Goal: Task Accomplishment & Management: Manage account settings

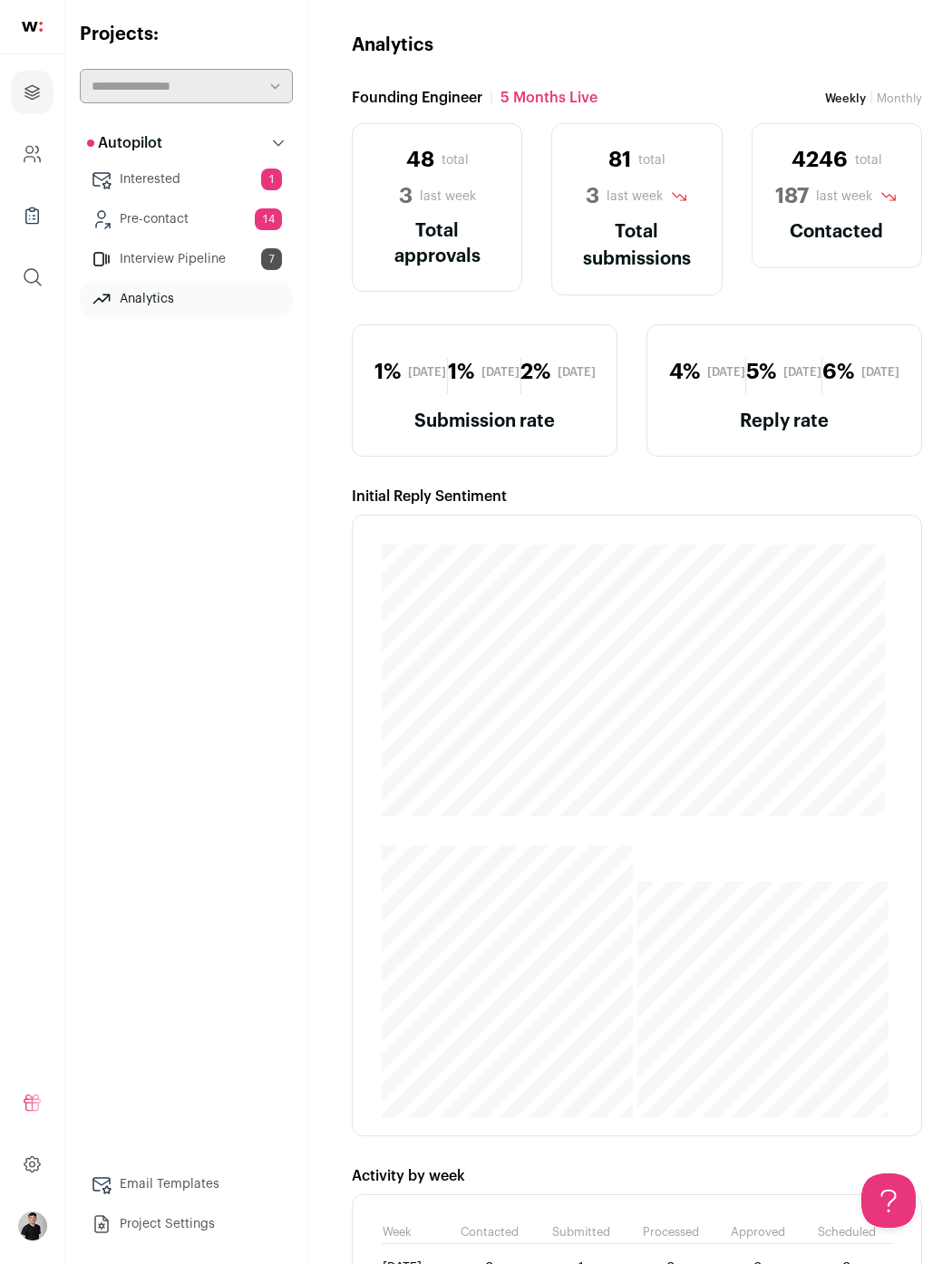
click at [203, 175] on link "Interested 1" at bounding box center [186, 179] width 213 height 36
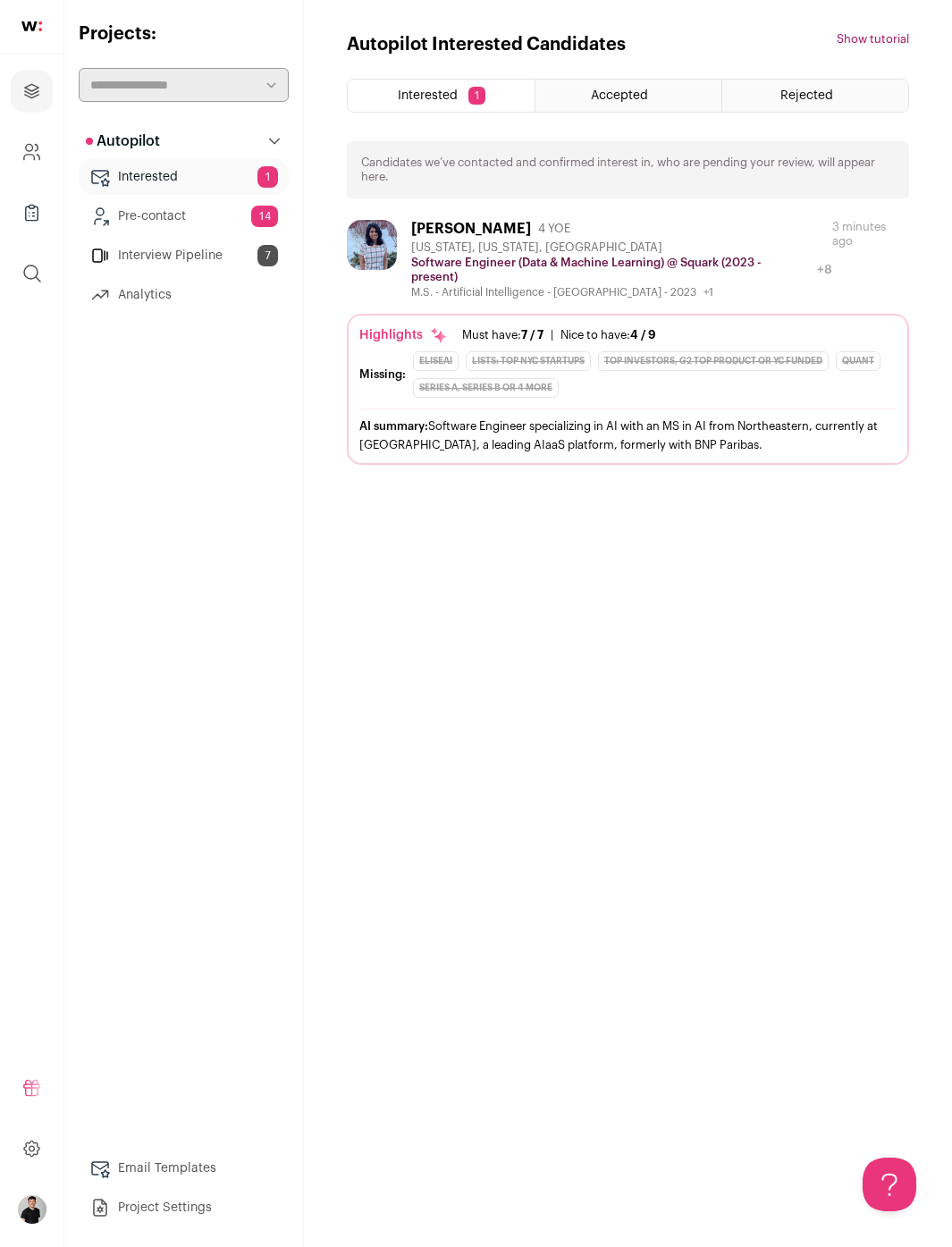
click at [595, 245] on div "[US_STATE], [US_STATE], [GEOGRAPHIC_DATA]" at bounding box center [622, 248] width 421 height 15
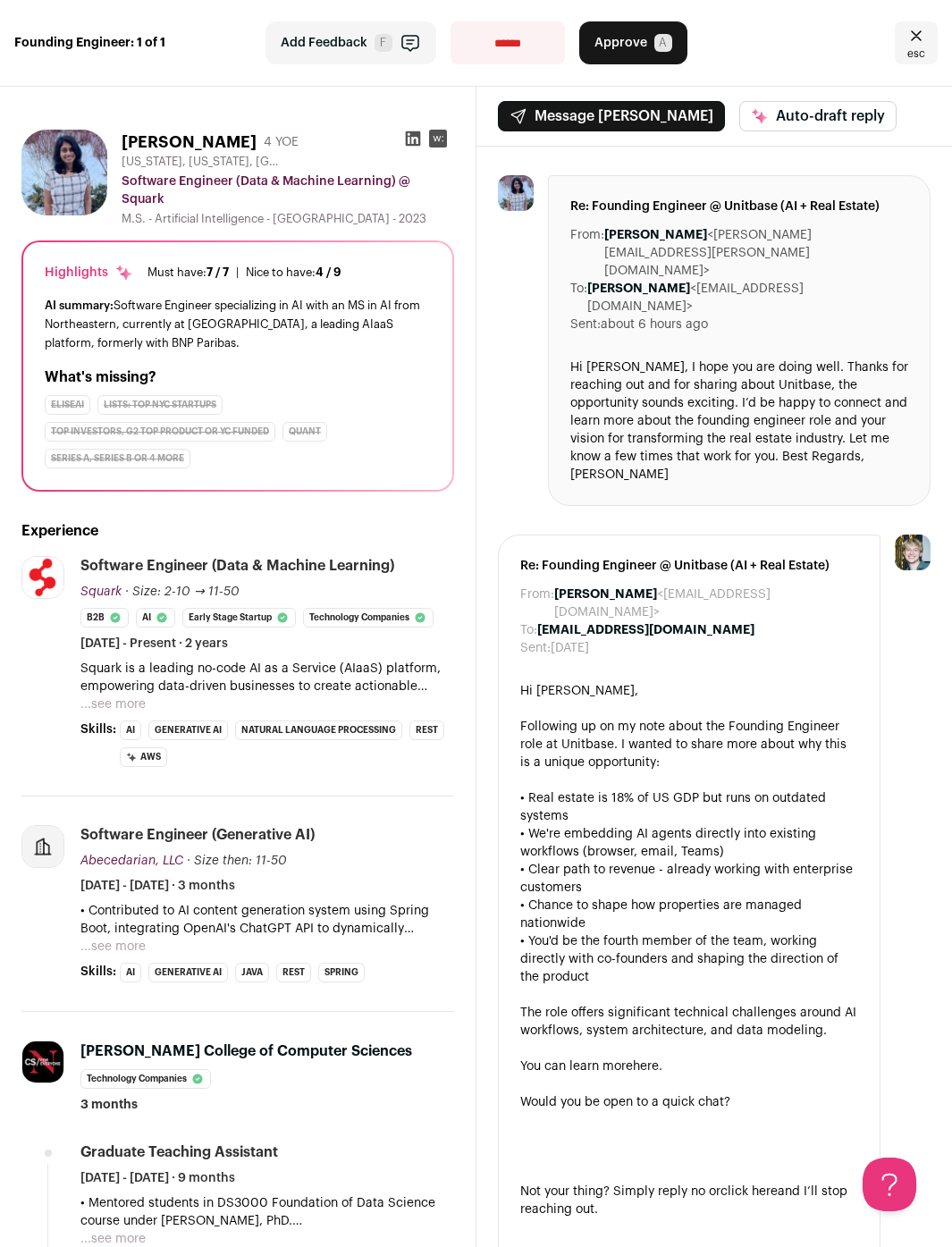
click at [750, 42] on div "esc" at bounding box center [788, 43] width 299 height 43
click at [719, 46] on div "esc" at bounding box center [788, 43] width 299 height 43
click at [720, 40] on div "esc" at bounding box center [788, 43] width 299 height 43
click at [658, 39] on div "esc" at bounding box center [788, 43] width 299 height 43
click at [619, 40] on span "Approve" at bounding box center [621, 42] width 52 height 18
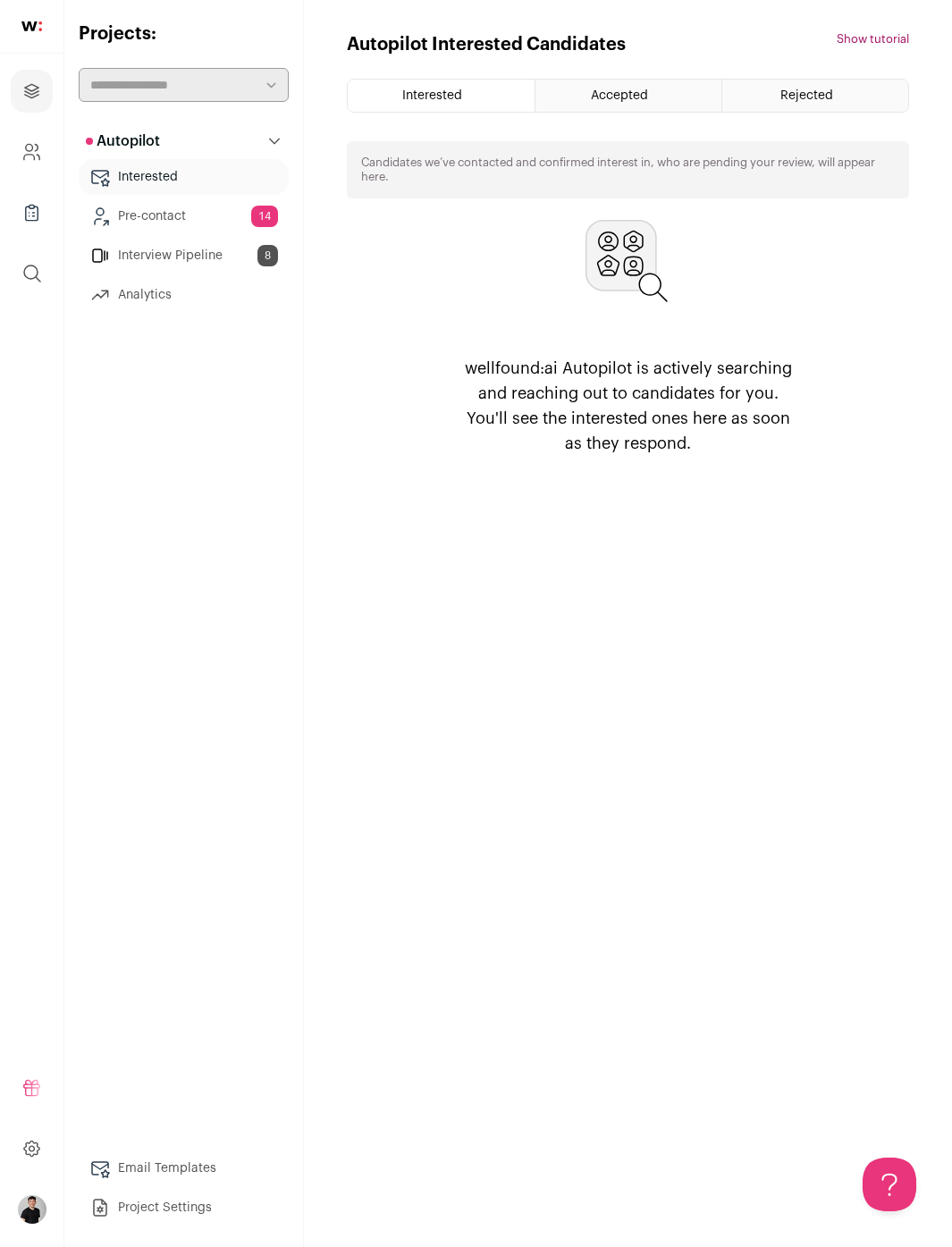
click at [177, 211] on link "Pre-contact 14" at bounding box center [183, 216] width 210 height 36
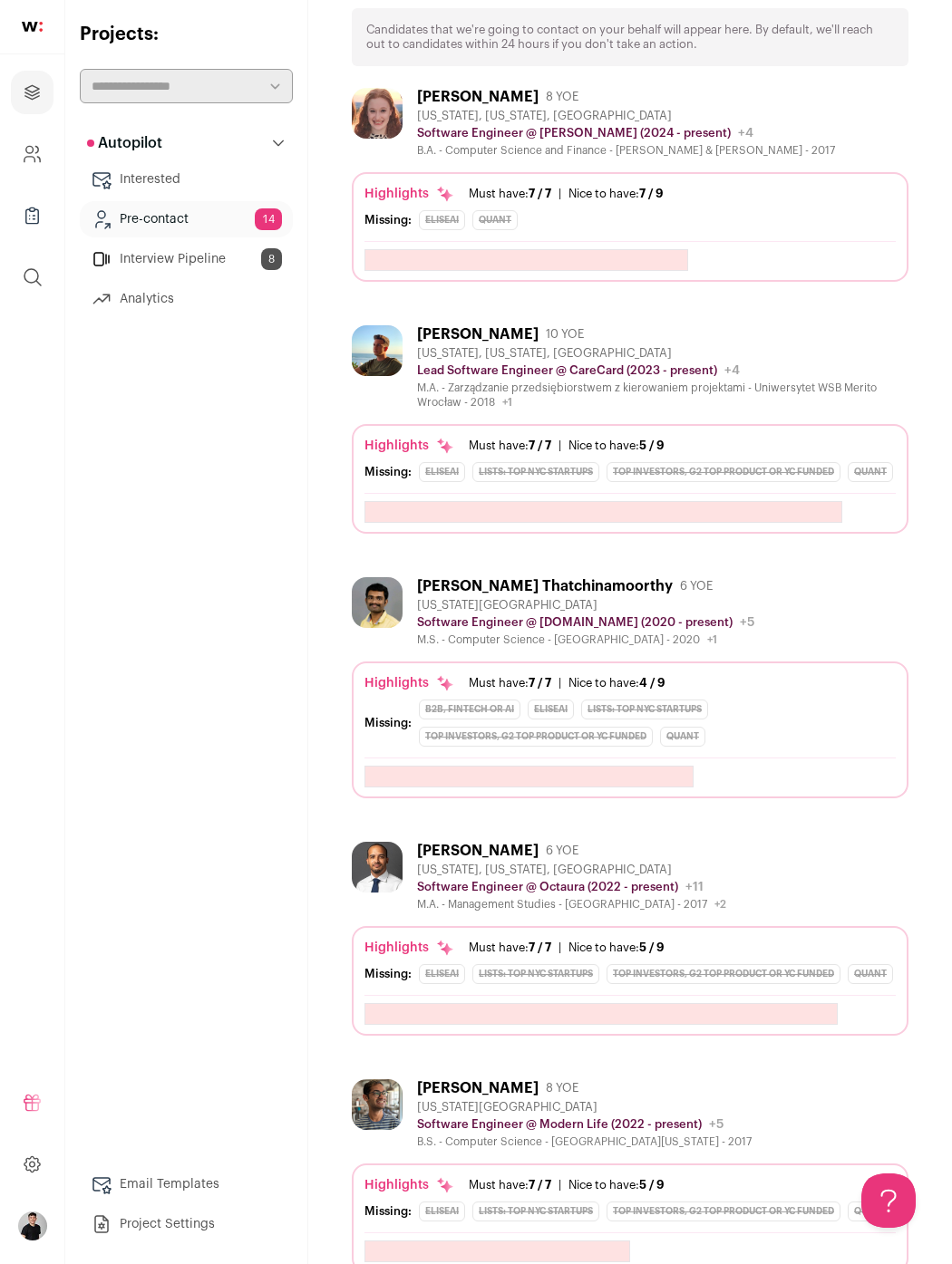
scroll to position [138, 0]
